Goal: Information Seeking & Learning: Learn about a topic

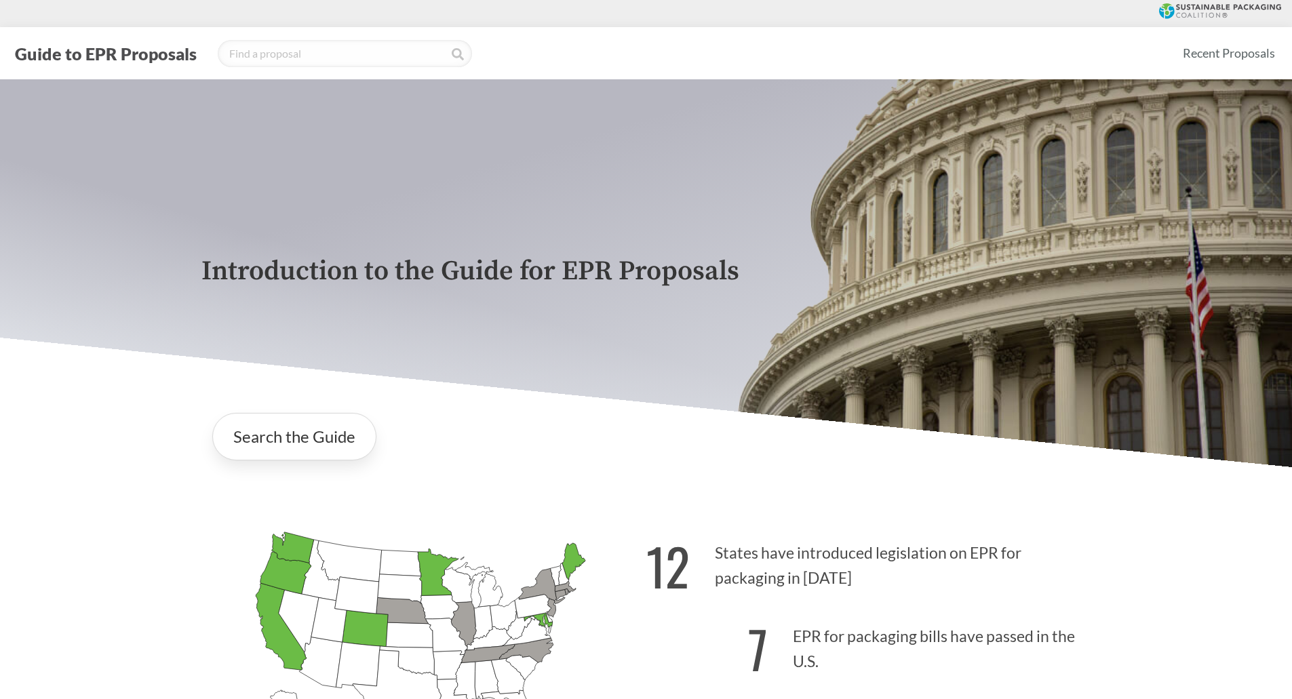
scroll to position [339, 0]
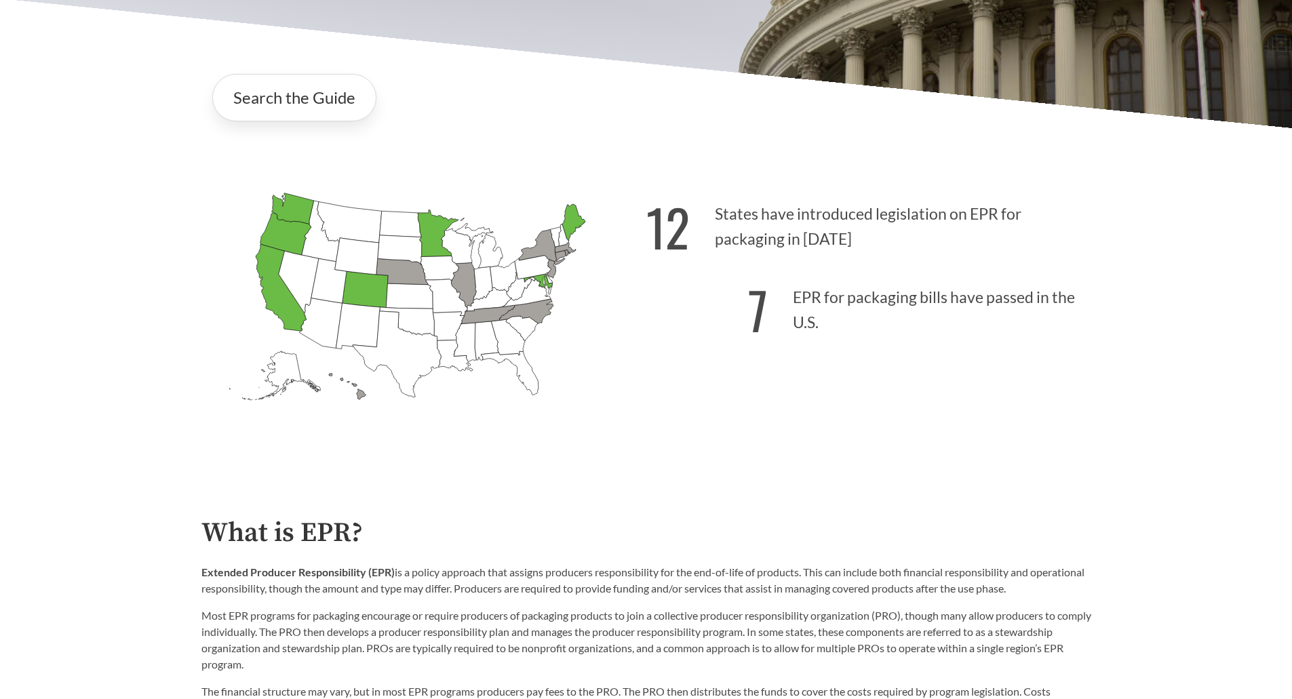
click at [541, 282] on icon "[US_STATE] Passed: 1" at bounding box center [537, 281] width 28 height 14
click at [547, 286] on icon "[US_STATE] Passed: 1" at bounding box center [537, 281] width 28 height 14
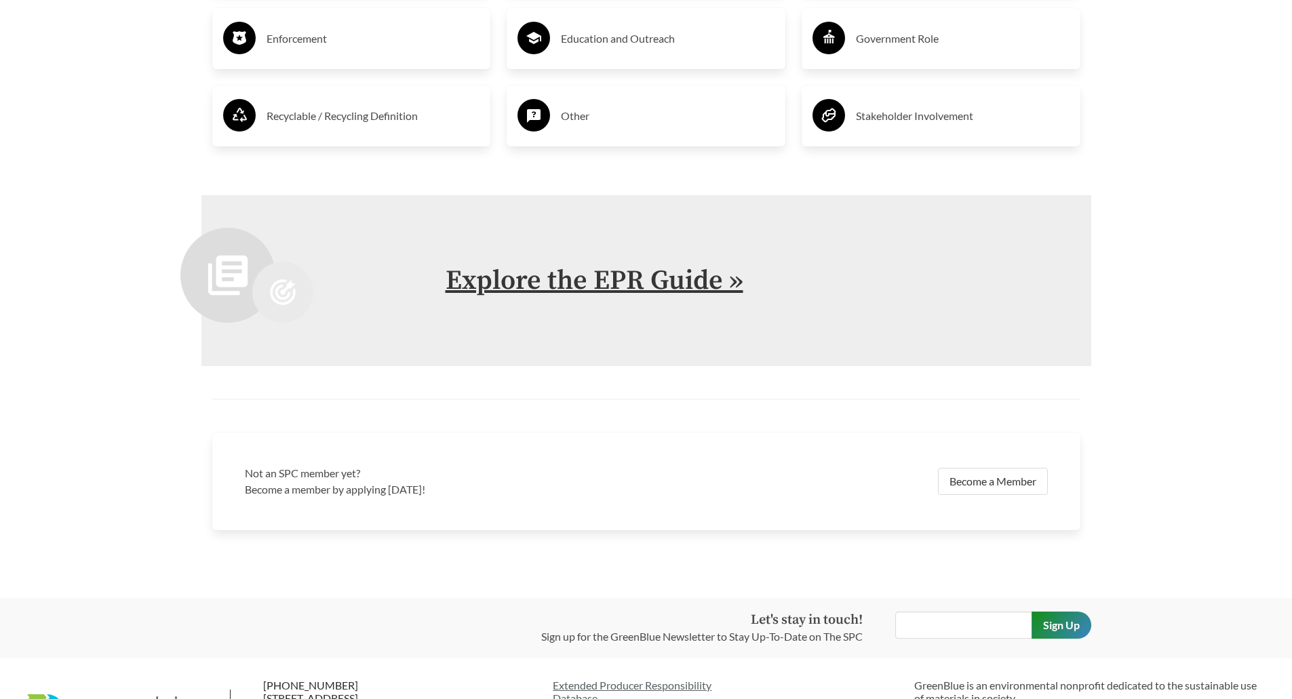
scroll to position [2912, 0]
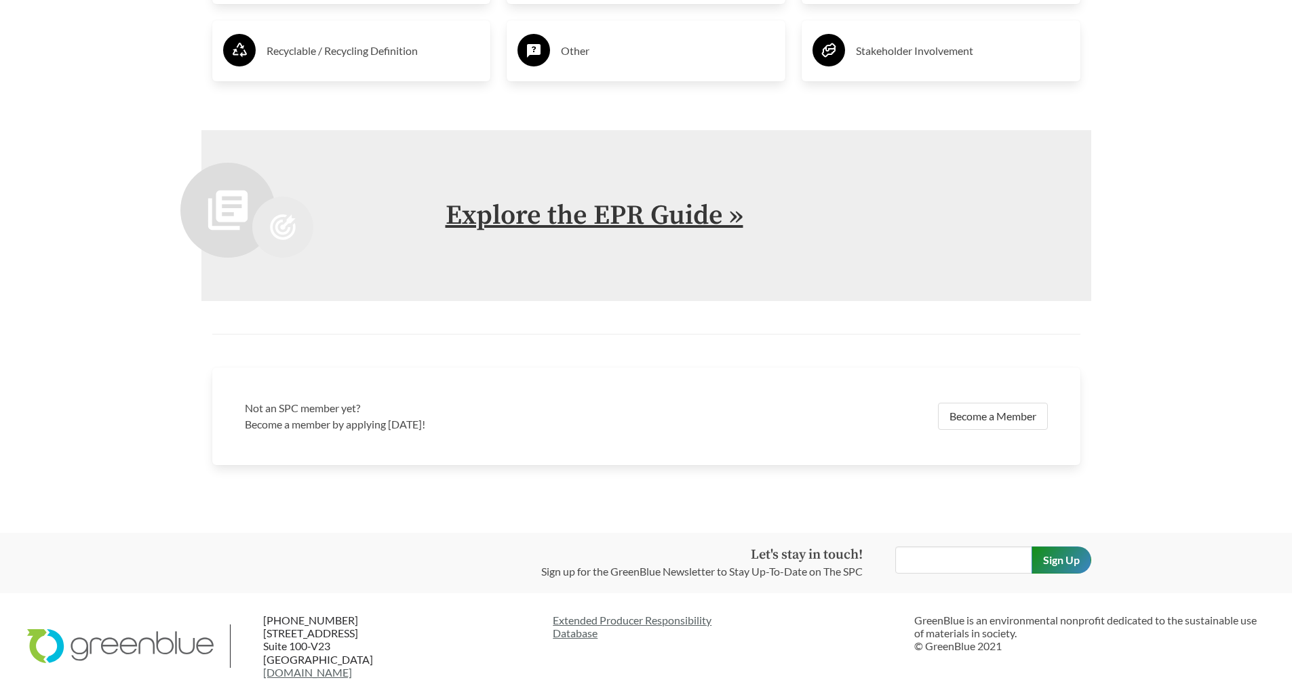
click at [697, 209] on link "Explore the EPR Guide »" at bounding box center [594, 216] width 298 height 34
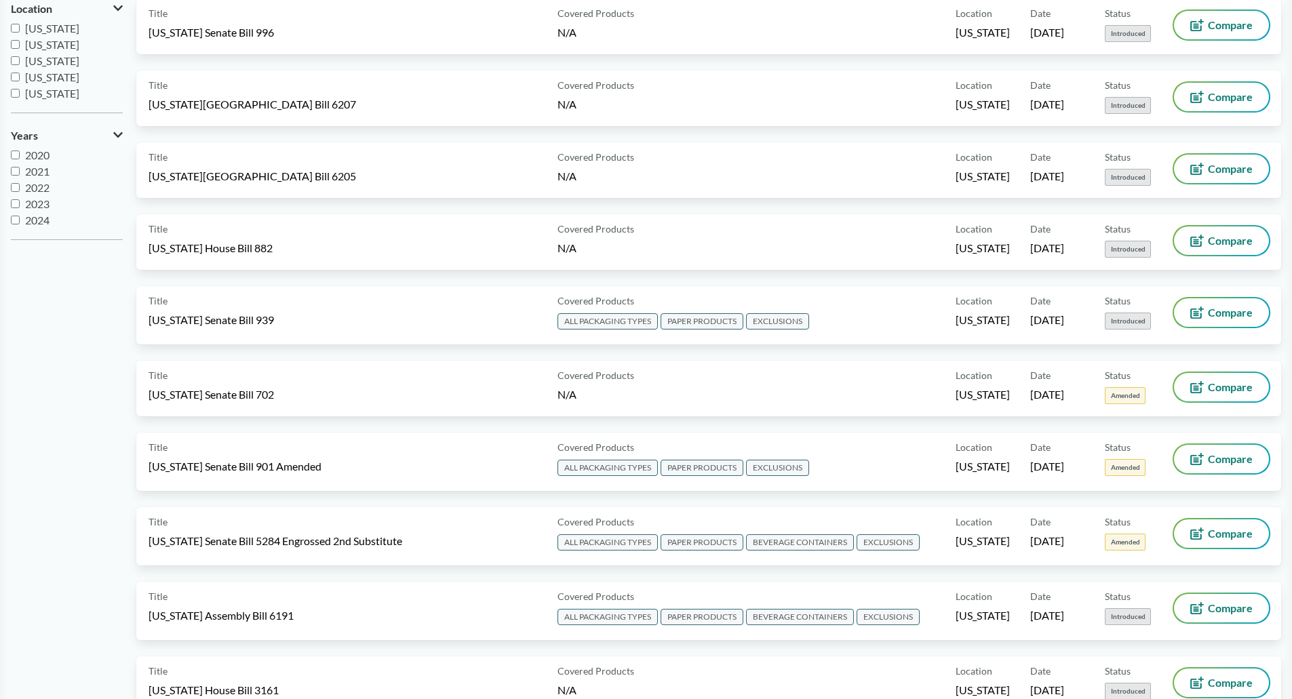
scroll to position [68, 0]
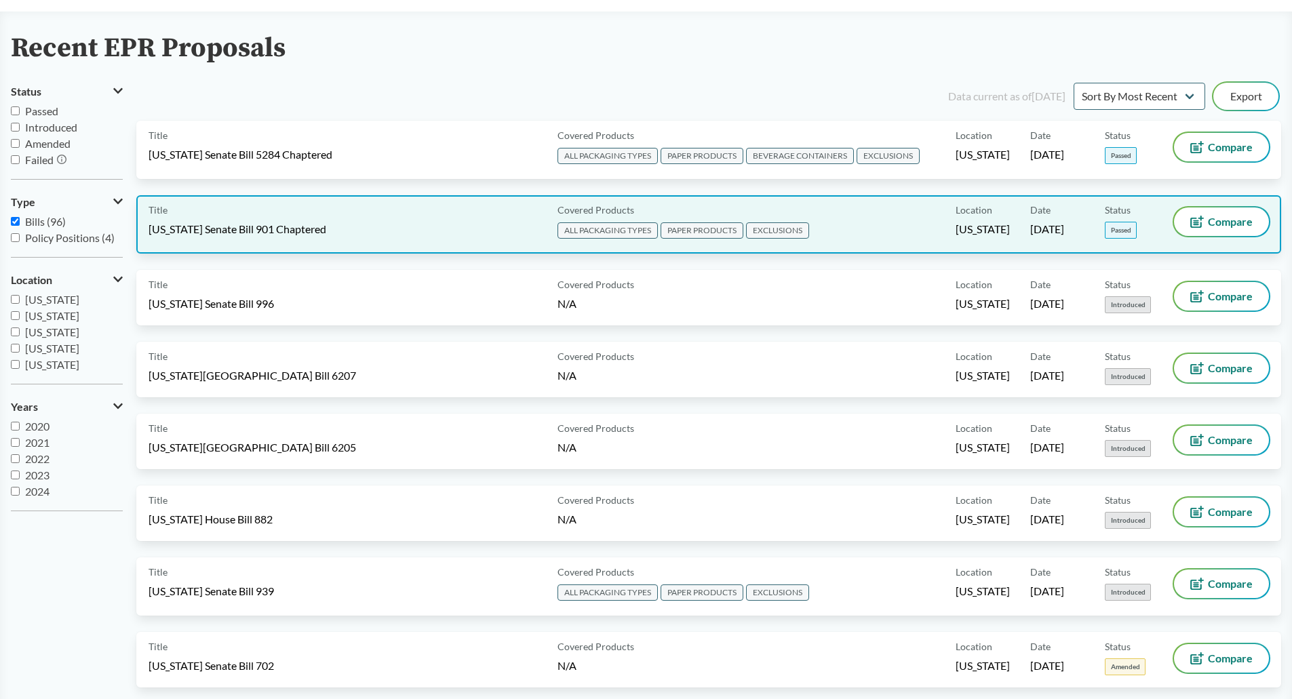
click at [372, 239] on div "Title Maryland Senate Bill 901 Chaptered" at bounding box center [349, 224] width 403 height 34
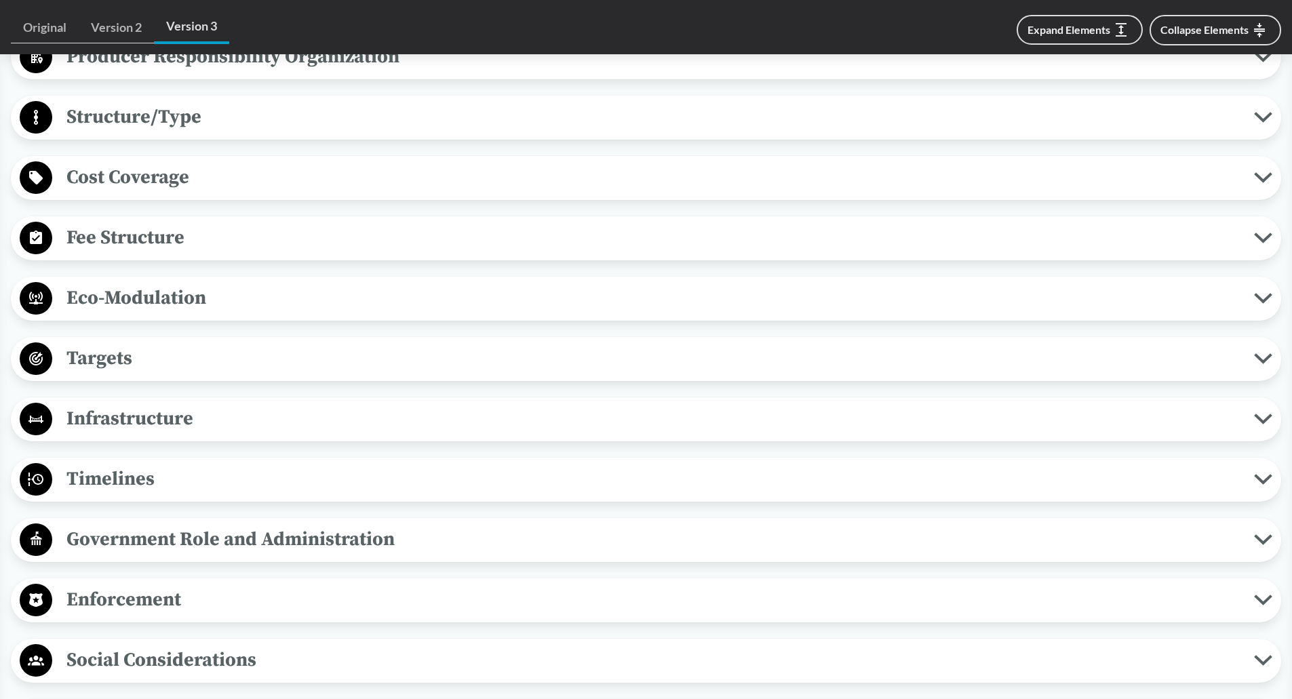
scroll to position [746, 0]
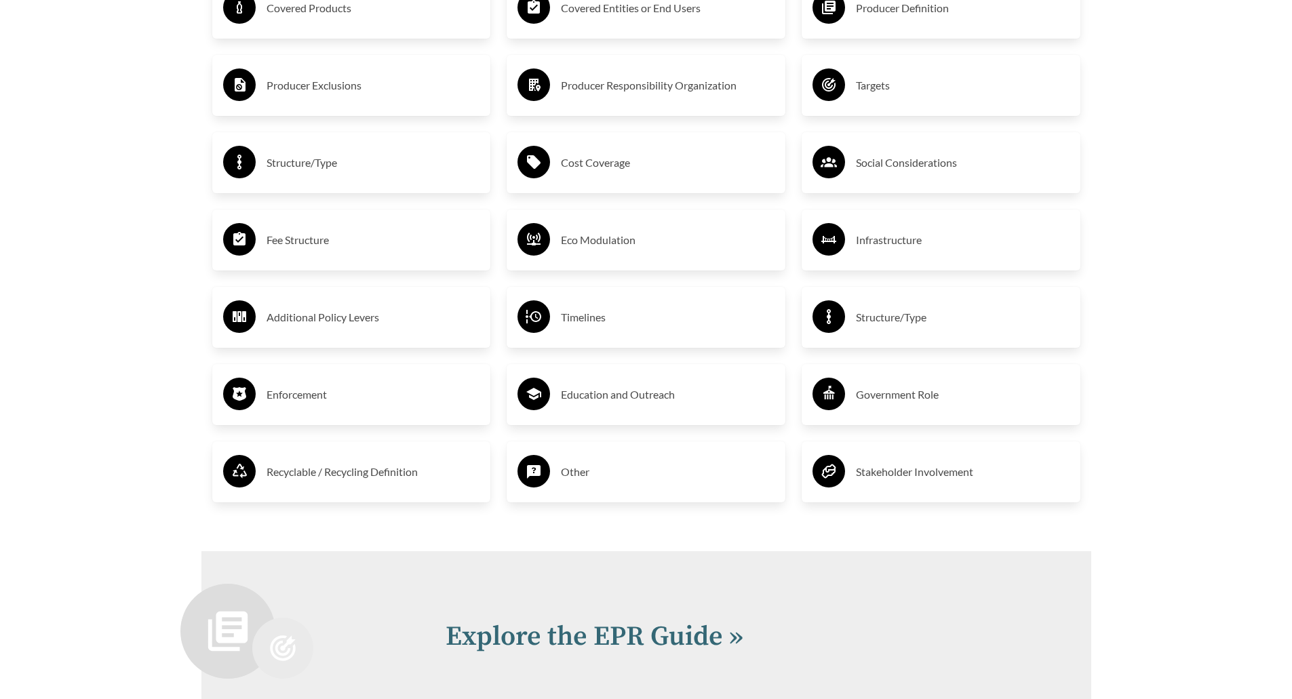
scroll to position [2895, 0]
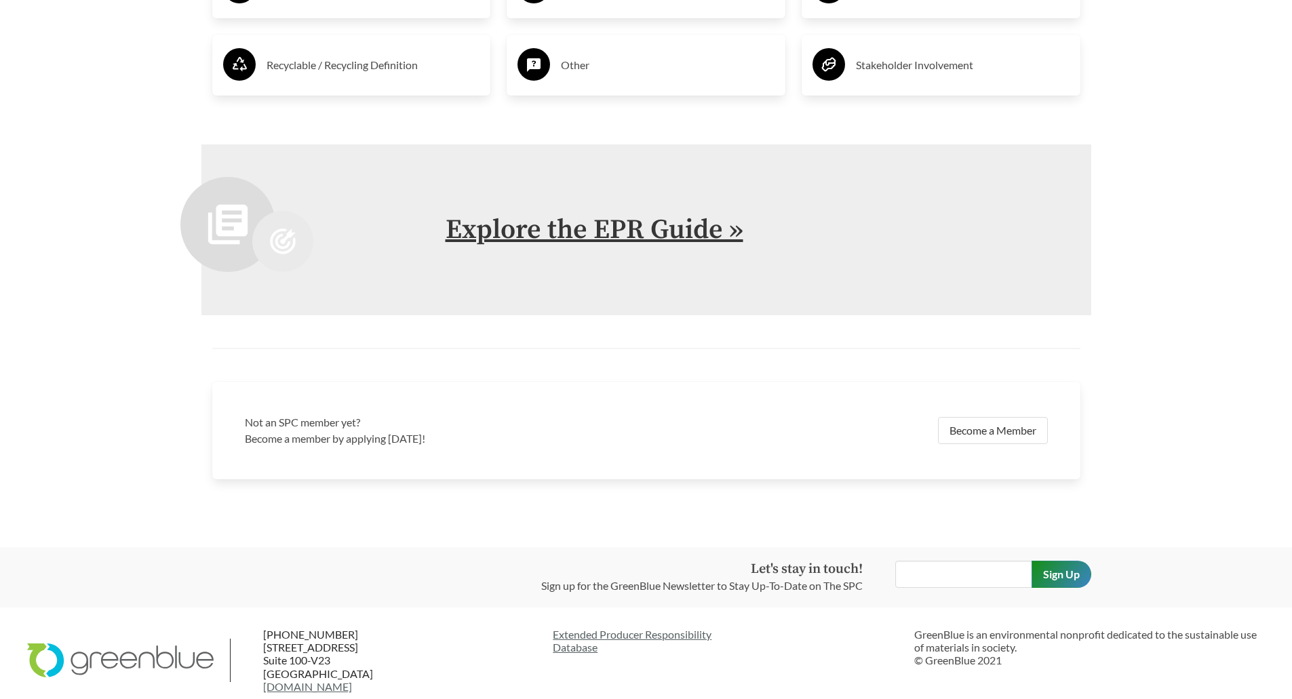
click at [709, 226] on link "Explore the EPR Guide »" at bounding box center [594, 230] width 298 height 34
